Goal: Navigation & Orientation: Find specific page/section

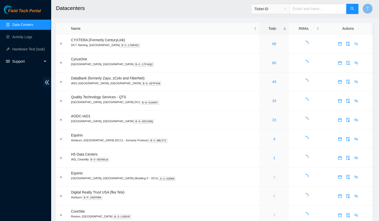
click at [32, 62] on span "Support" at bounding box center [27, 61] width 30 height 10
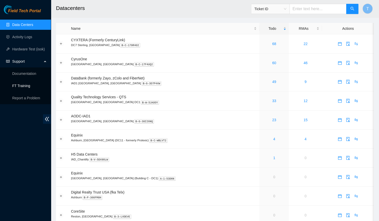
click at [26, 85] on link "FT Training" at bounding box center [21, 86] width 18 height 4
